Goal: Obtain resource: Obtain resource

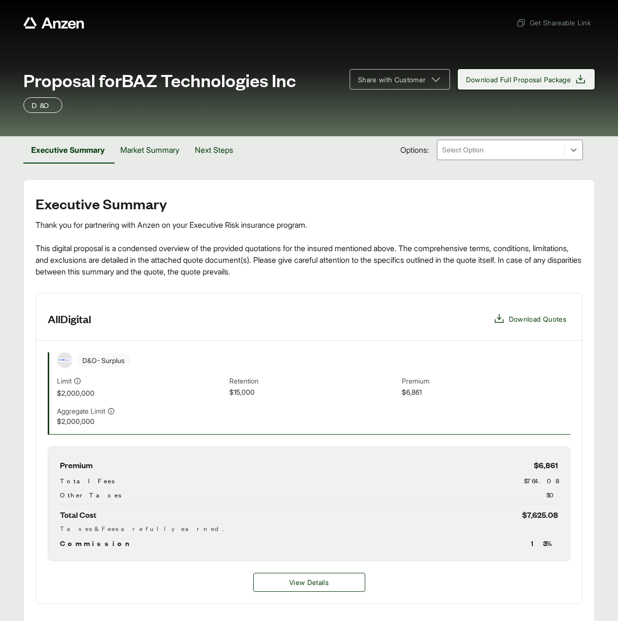
click at [526, 85] on span "Download Full Proposal Package" at bounding box center [526, 79] width 121 height 12
click at [243, 280] on div "Executive Summary Thank you for partnering with Anzen on your Executive Risk in…" at bounding box center [309, 400] width 547 height 408
click at [555, 22] on span "Get Shareable Link" at bounding box center [553, 23] width 74 height 10
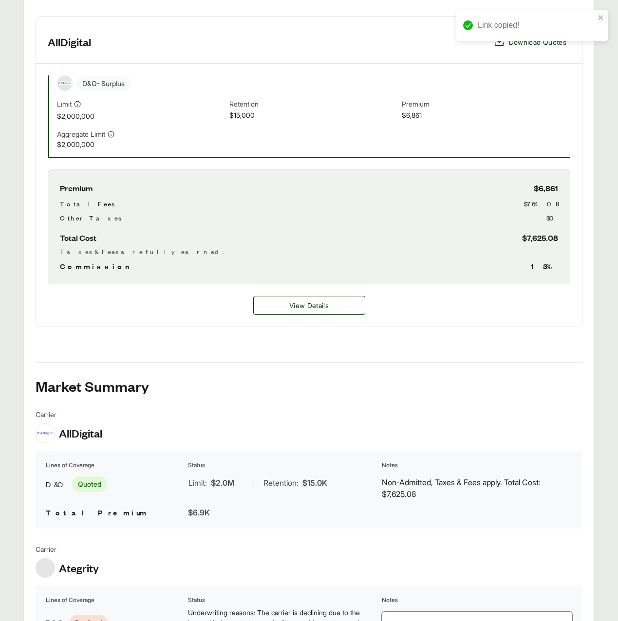
scroll to position [296, 0]
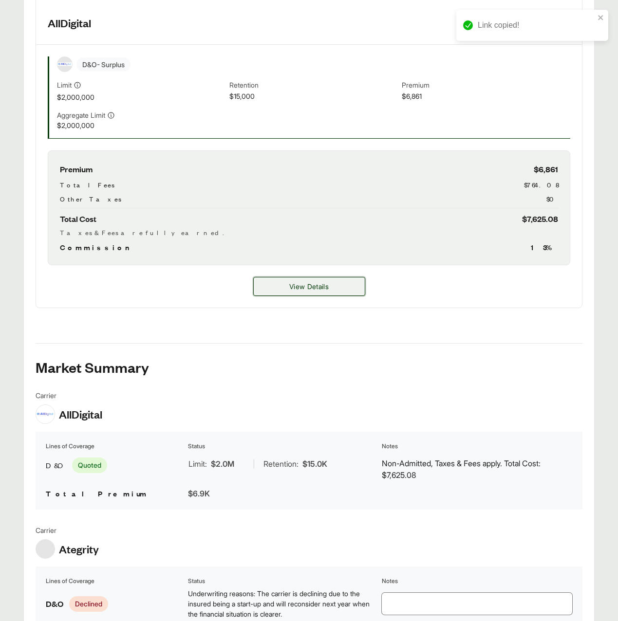
click at [284, 287] on button "View Details" at bounding box center [309, 286] width 112 height 19
click at [285, 289] on button "View Details" at bounding box center [309, 286] width 112 height 19
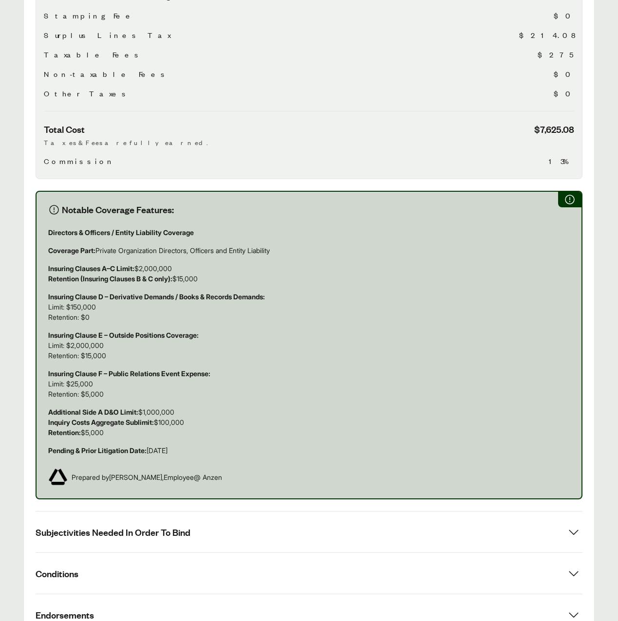
scroll to position [468, 0]
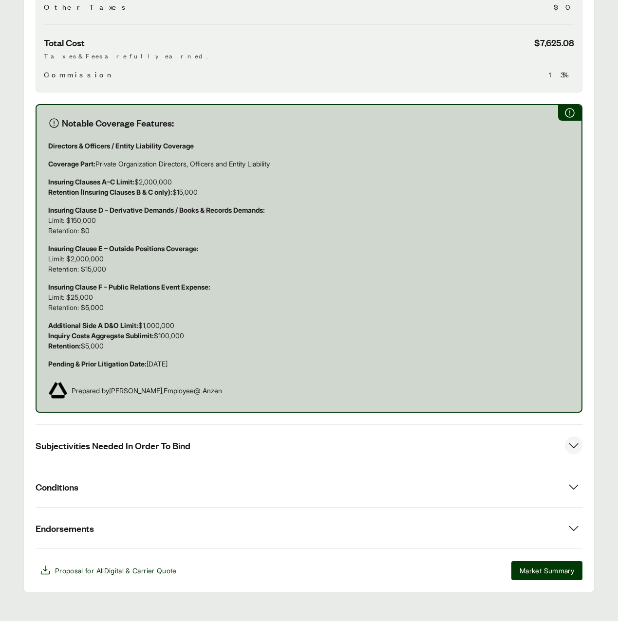
click at [156, 440] on span "Subjectivities Needed In Order To Bind" at bounding box center [113, 446] width 155 height 12
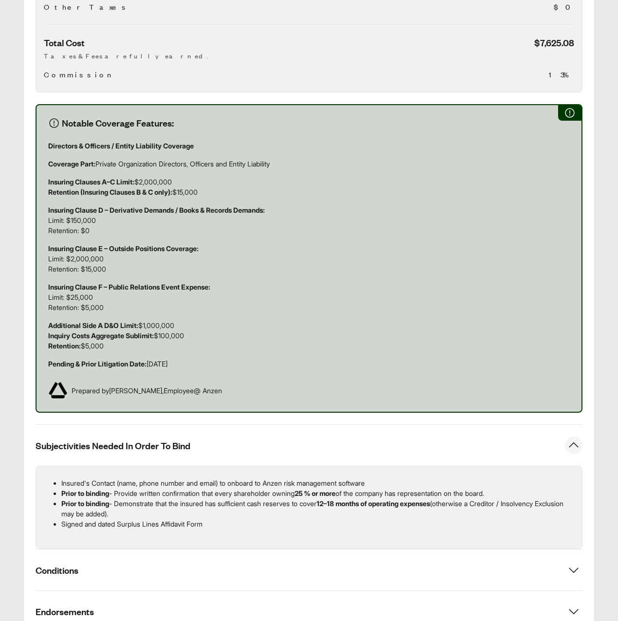
drag, startPoint x: 152, startPoint y: 503, endPoint x: 58, endPoint y: 484, distance: 95.7
click at [58, 484] on ul "Insured's Contact (name, phone number and email) to onboard to Anzen risk manag…" at bounding box center [309, 503] width 530 height 51
copy ul "Prior to binding - Provide written confirmation that every shareholder owning 2…"
